Goal: Task Accomplishment & Management: Use online tool/utility

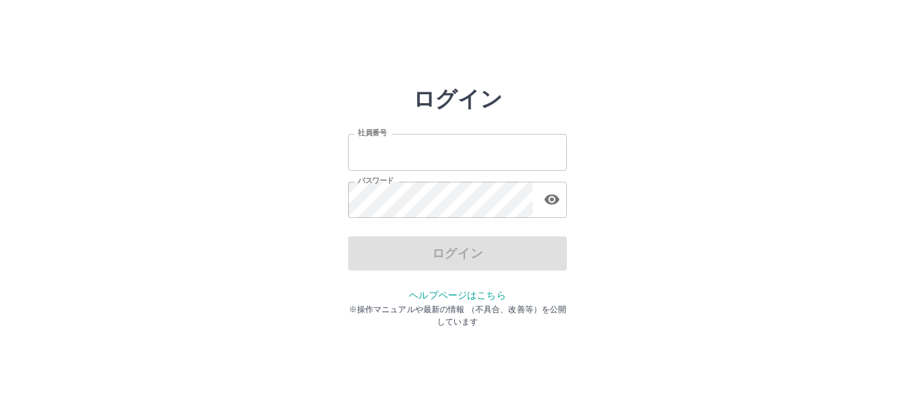
type input "*******"
click at [457, 254] on div "ログイン" at bounding box center [457, 254] width 219 height 34
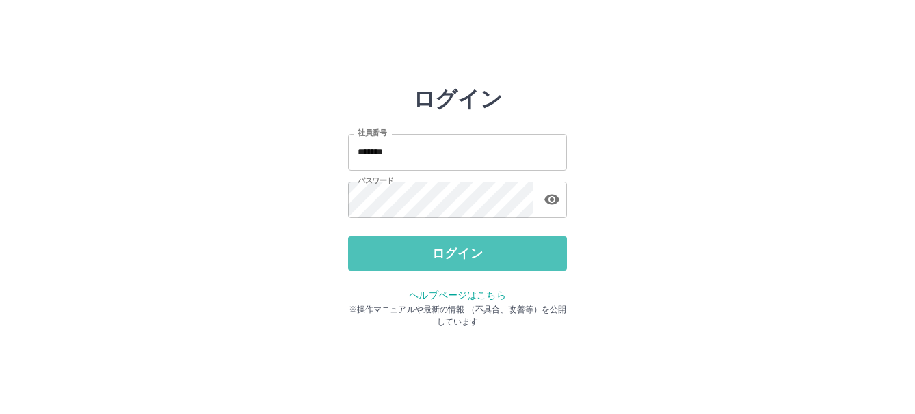
click at [457, 254] on button "ログイン" at bounding box center [457, 254] width 219 height 34
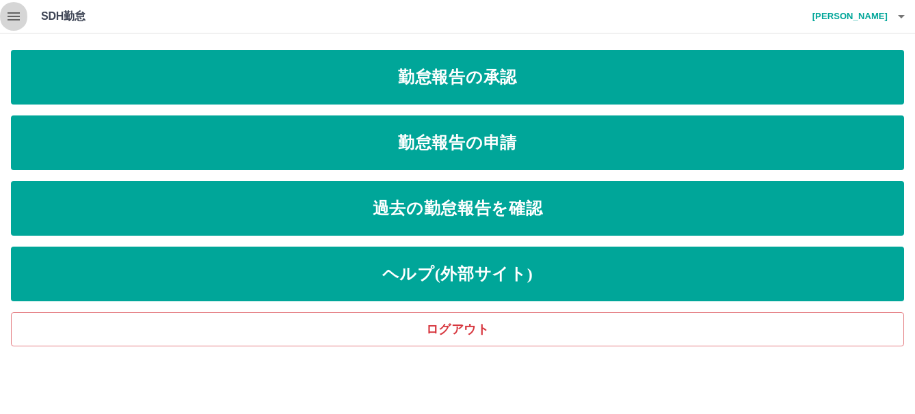
click at [16, 12] on icon "button" at bounding box center [14, 16] width 12 height 8
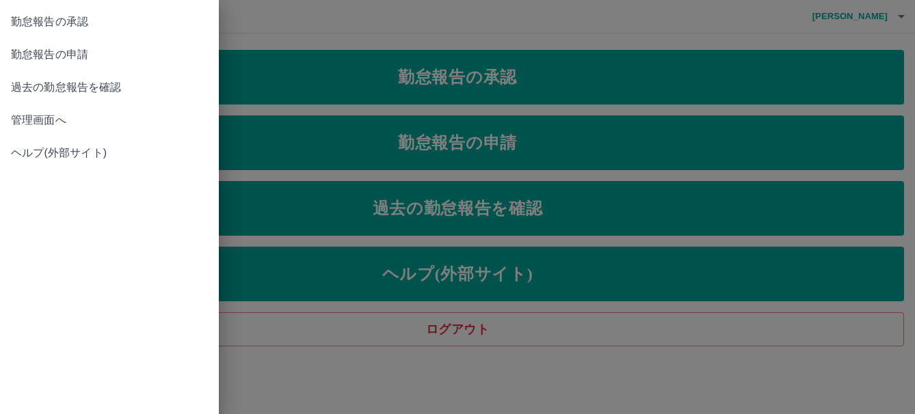
click at [31, 20] on span "勤怠報告の承認" at bounding box center [109, 22] width 197 height 16
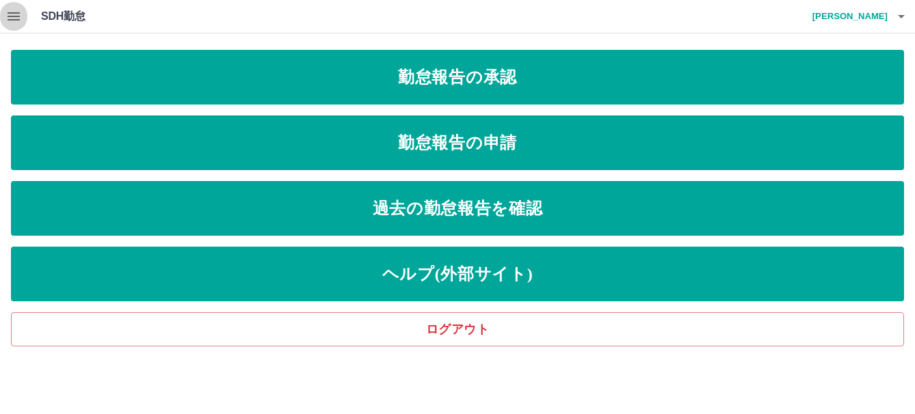
click at [11, 14] on icon "button" at bounding box center [13, 16] width 16 height 16
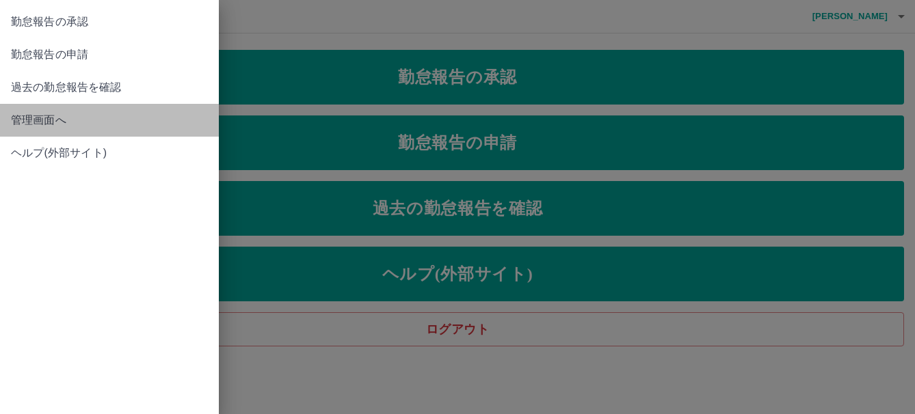
click at [50, 116] on span "管理画面へ" at bounding box center [109, 120] width 197 height 16
